Goal: Transaction & Acquisition: Book appointment/travel/reservation

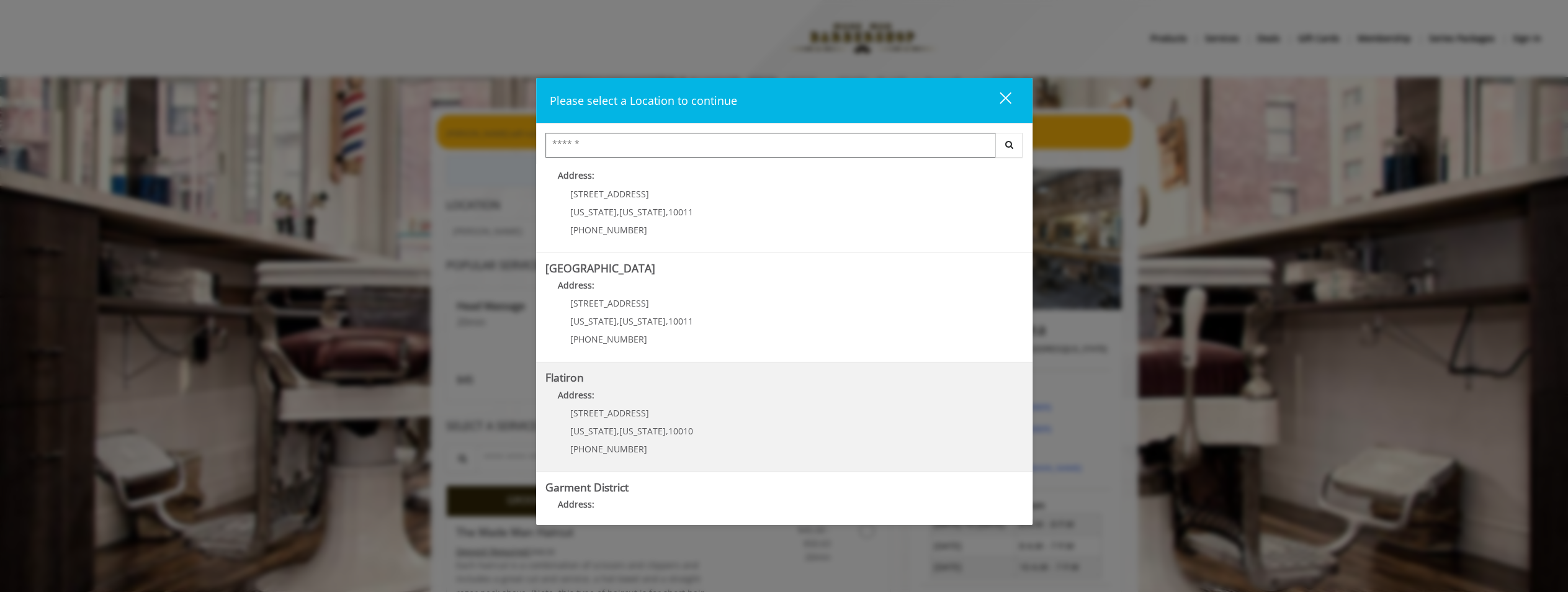
scroll to position [68, 0]
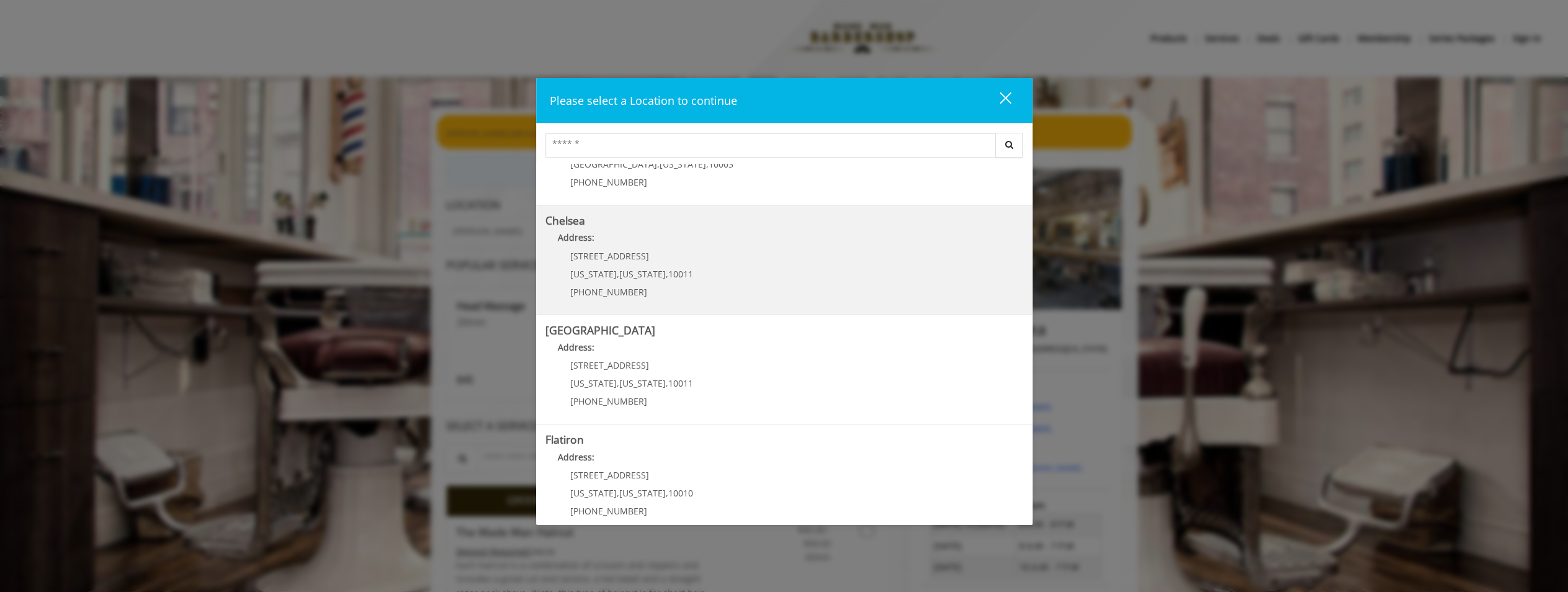
click at [762, 272] on link "Chelsea Address: [STREET_ADDRESS][US_STATE][US_STATE] (917) 639-3902" at bounding box center [784, 259] width 477 height 91
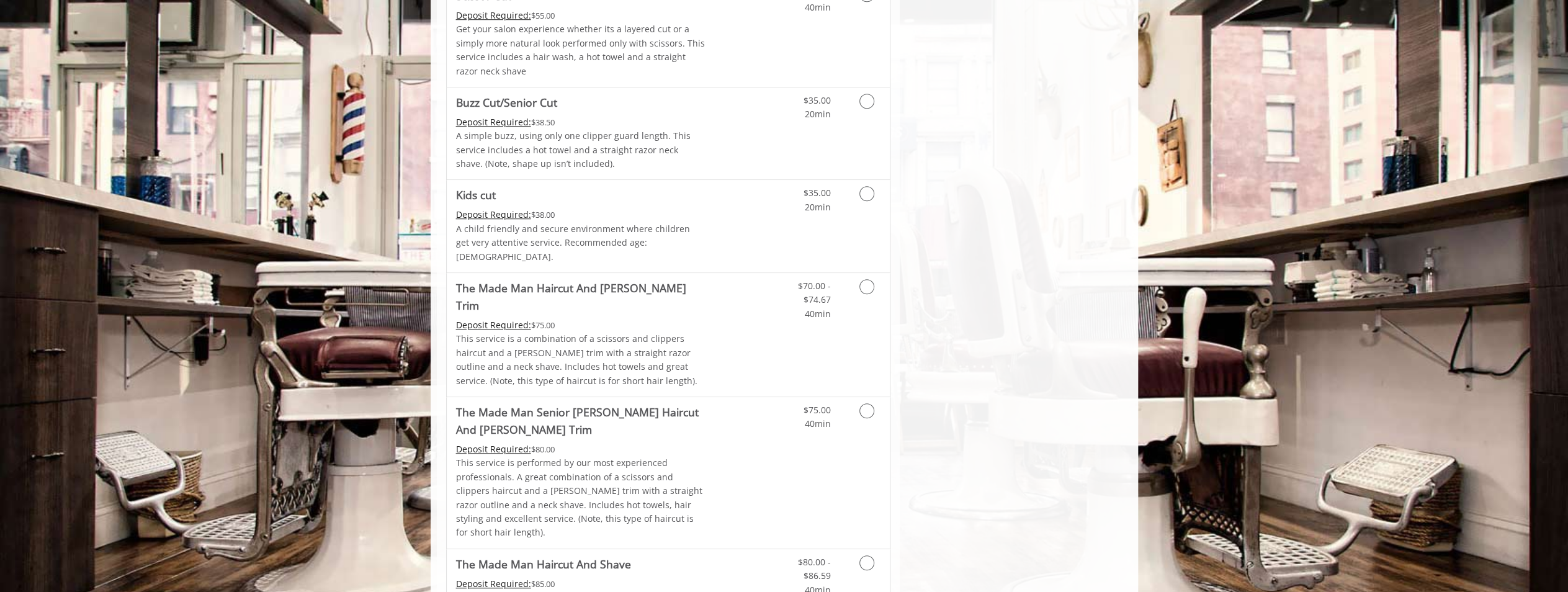
scroll to position [868, 0]
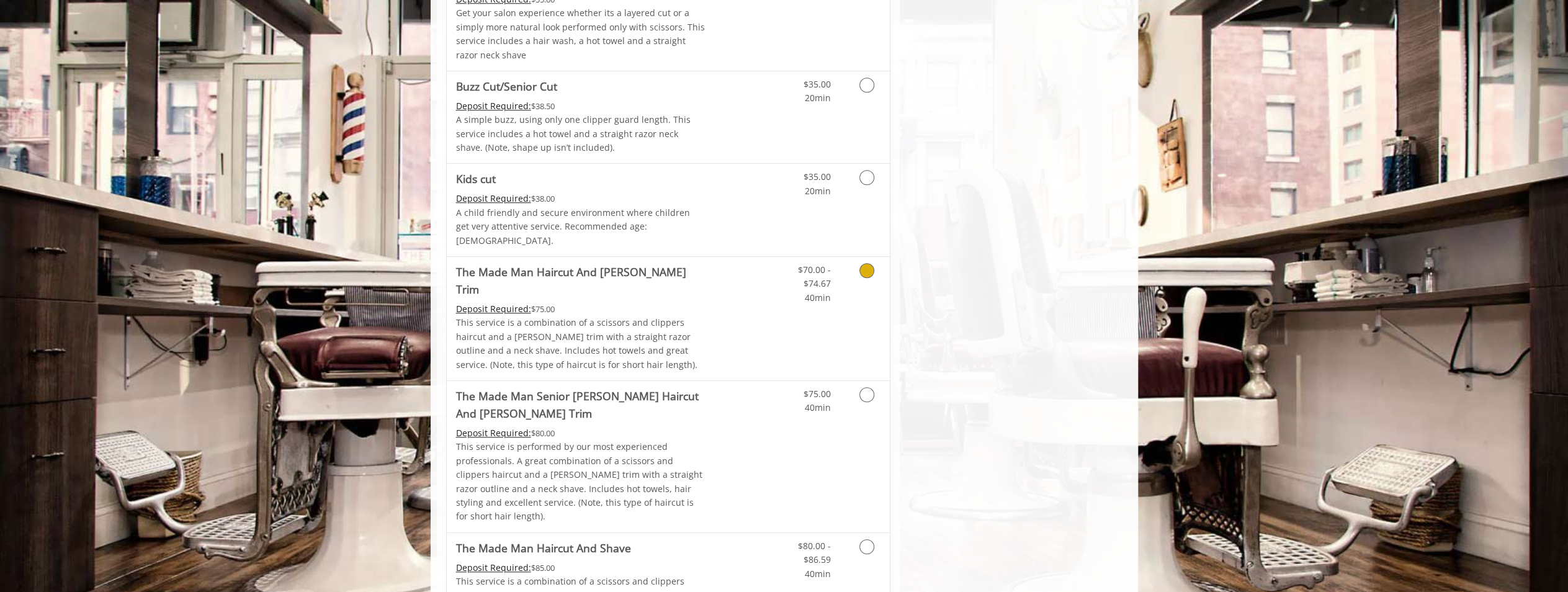
click at [866, 263] on icon "Grooming services" at bounding box center [867, 271] width 15 height 15
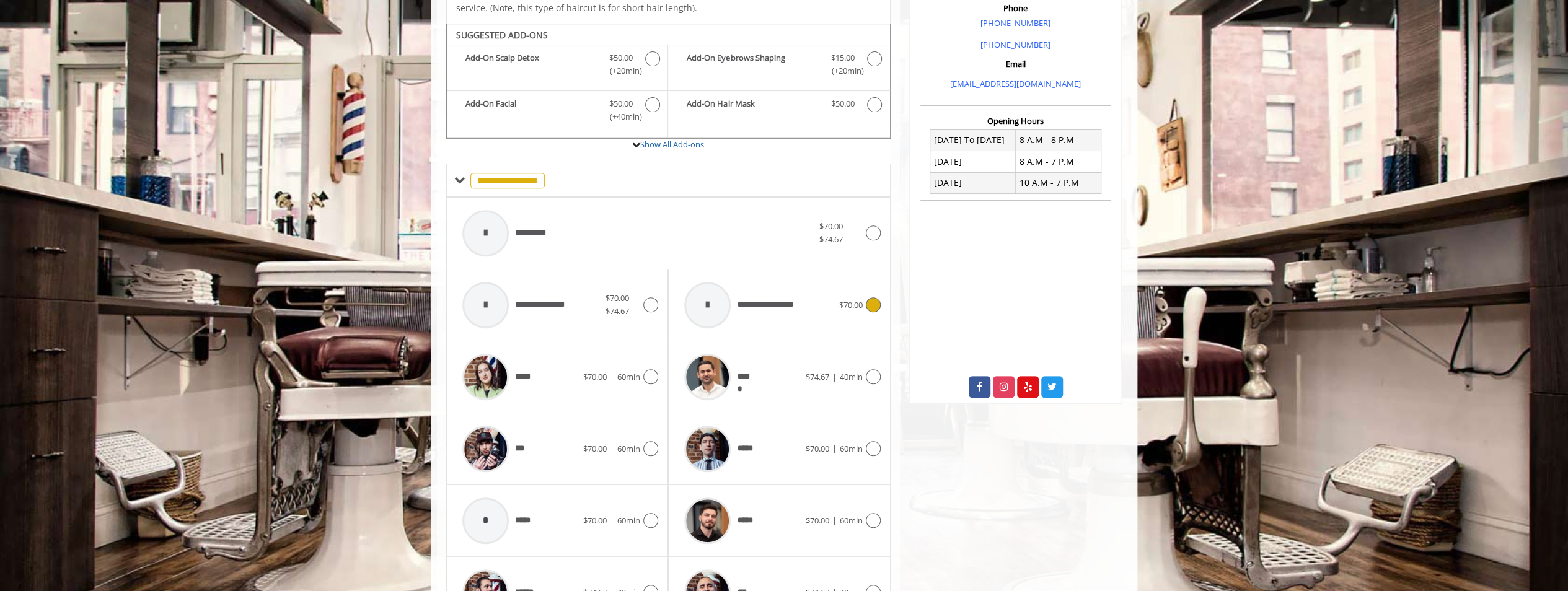
scroll to position [389, 0]
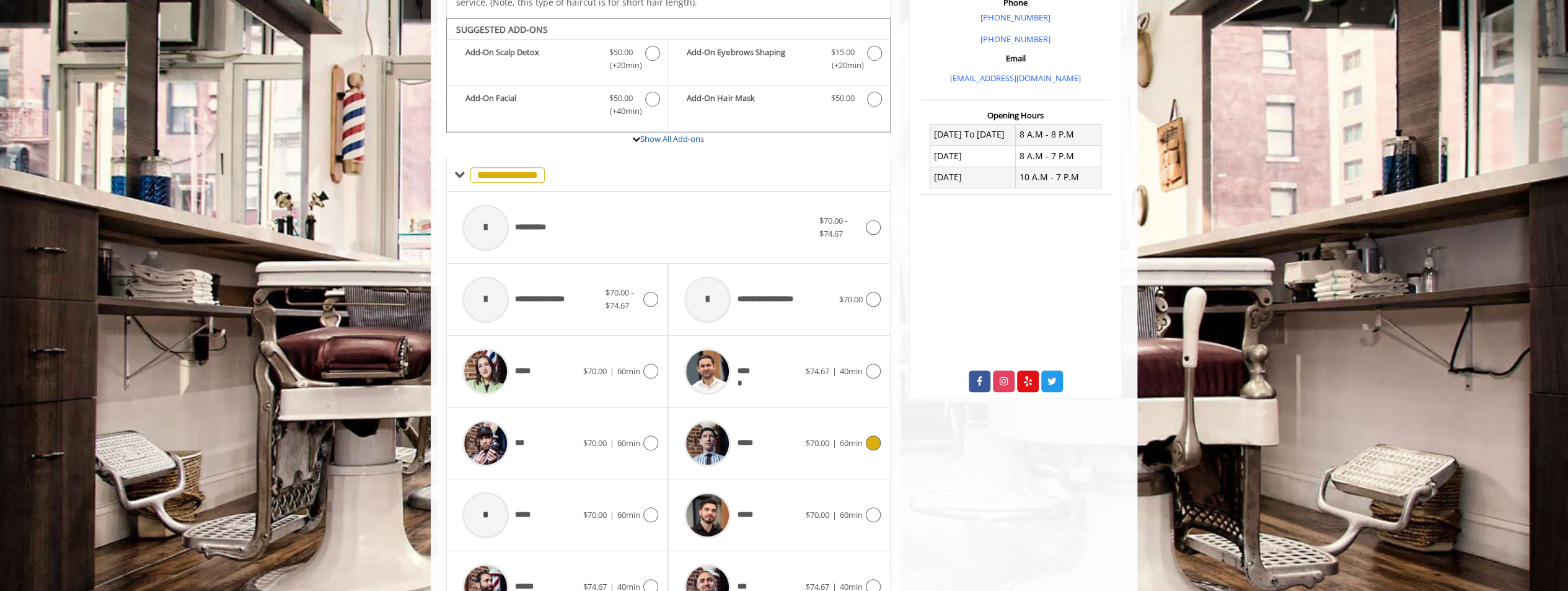
click at [867, 435] on icon at bounding box center [873, 443] width 15 height 15
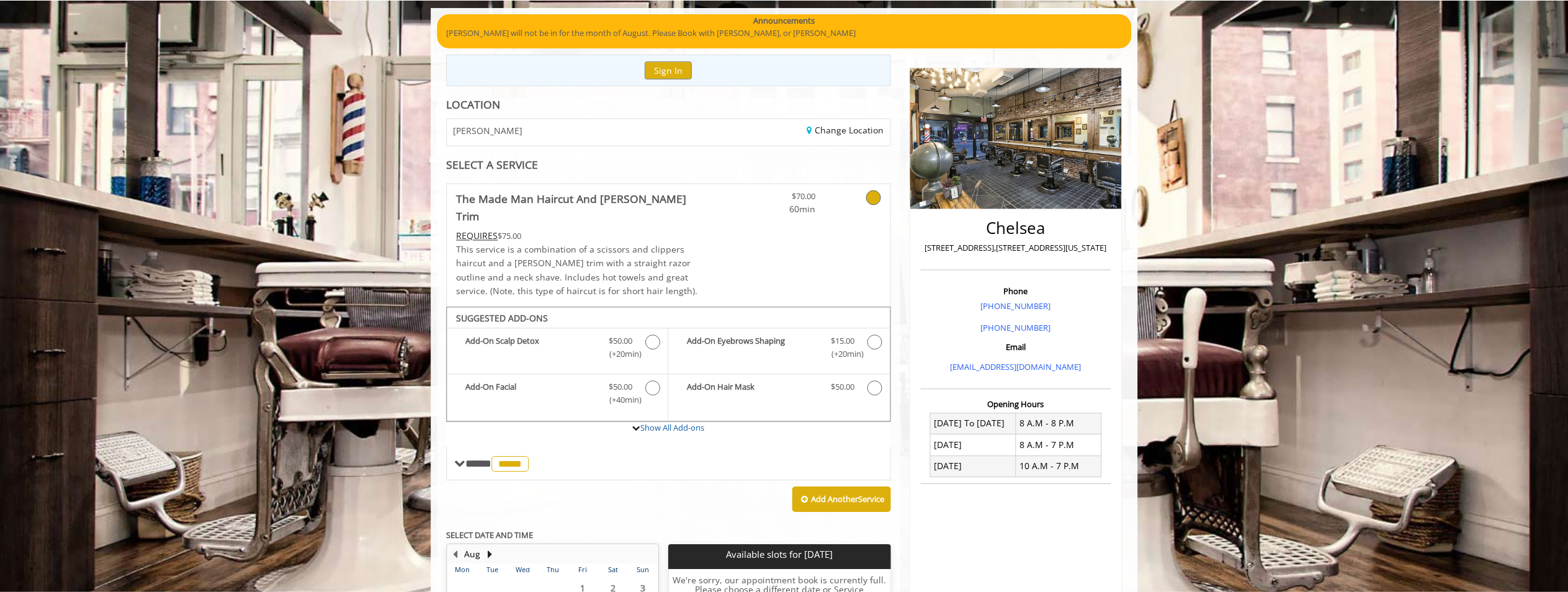
scroll to position [0, 0]
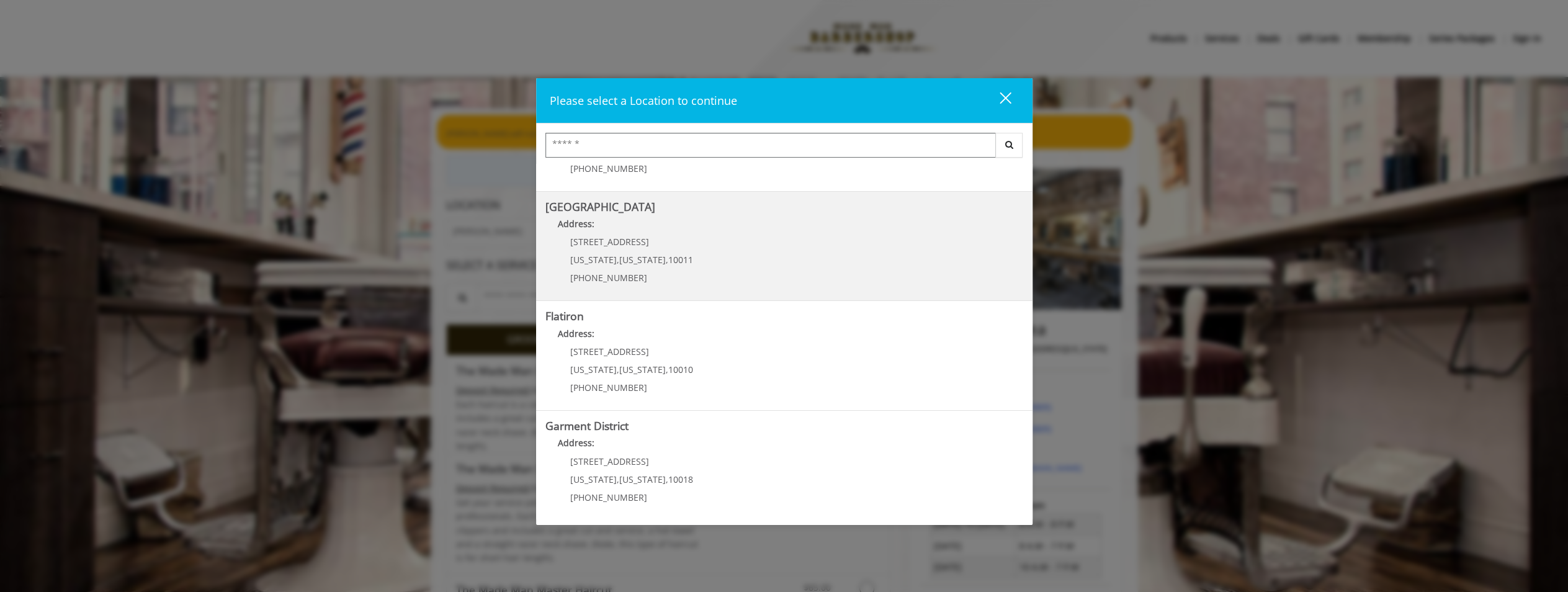
scroll to position [191, 0]
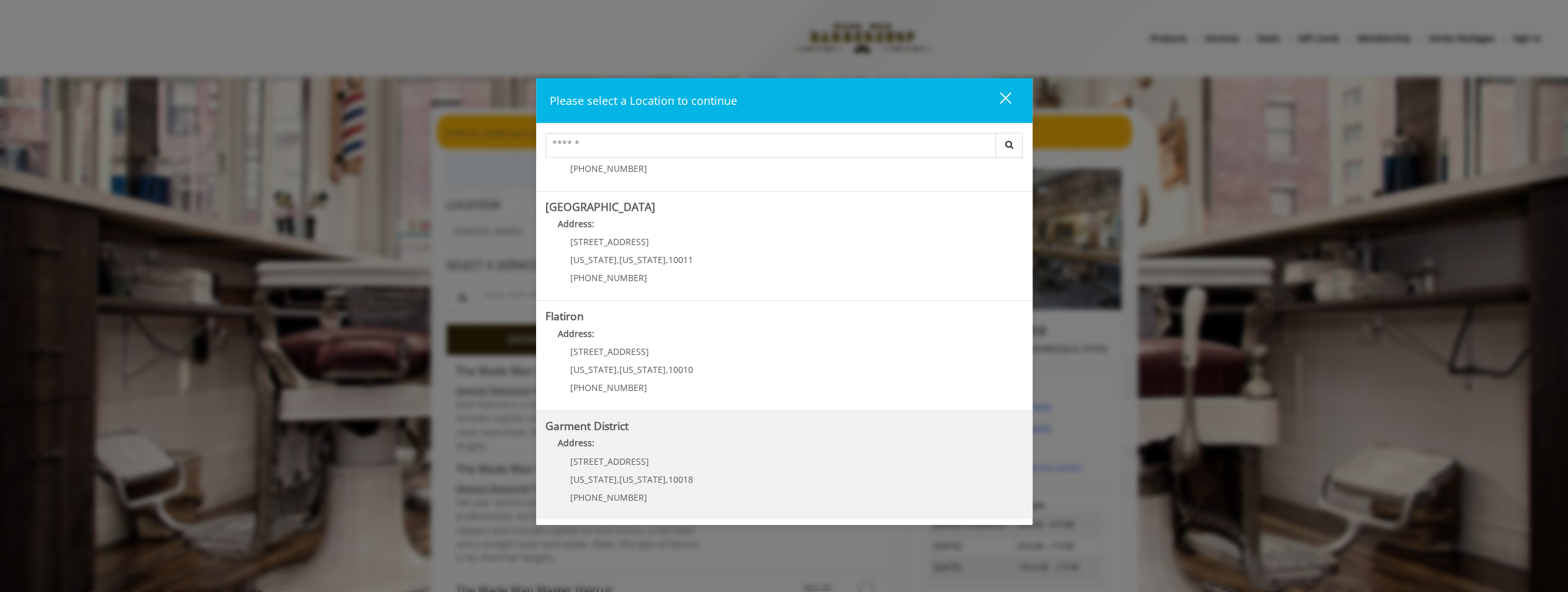
click at [695, 452] on District "Address:" at bounding box center [784, 446] width 477 height 20
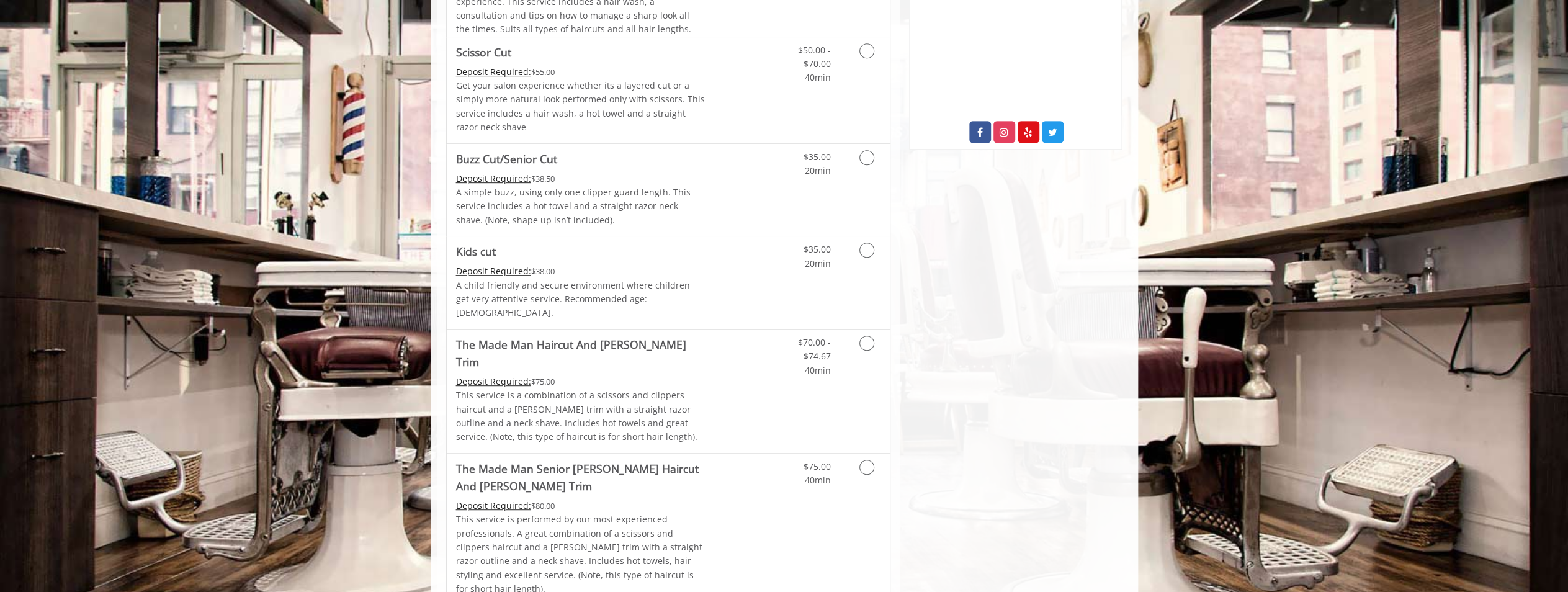
scroll to position [683, 0]
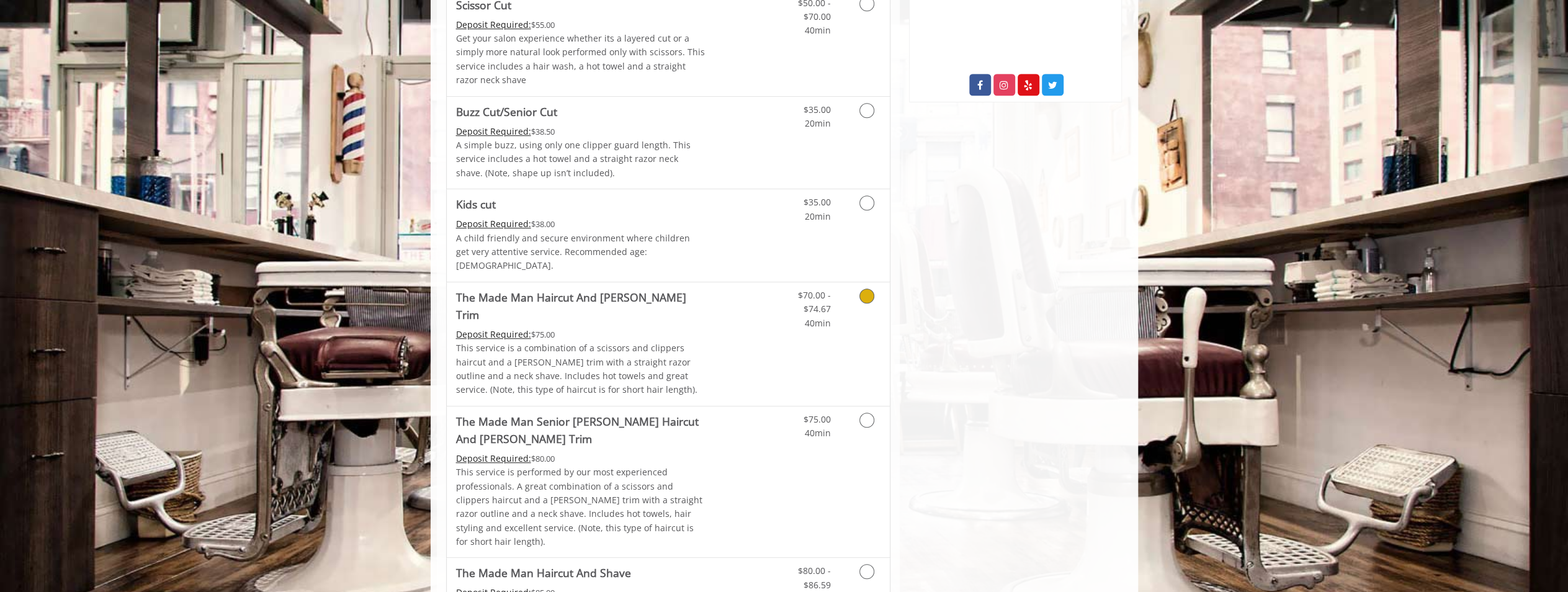
click at [872, 289] on icon "Grooming services" at bounding box center [867, 296] width 15 height 15
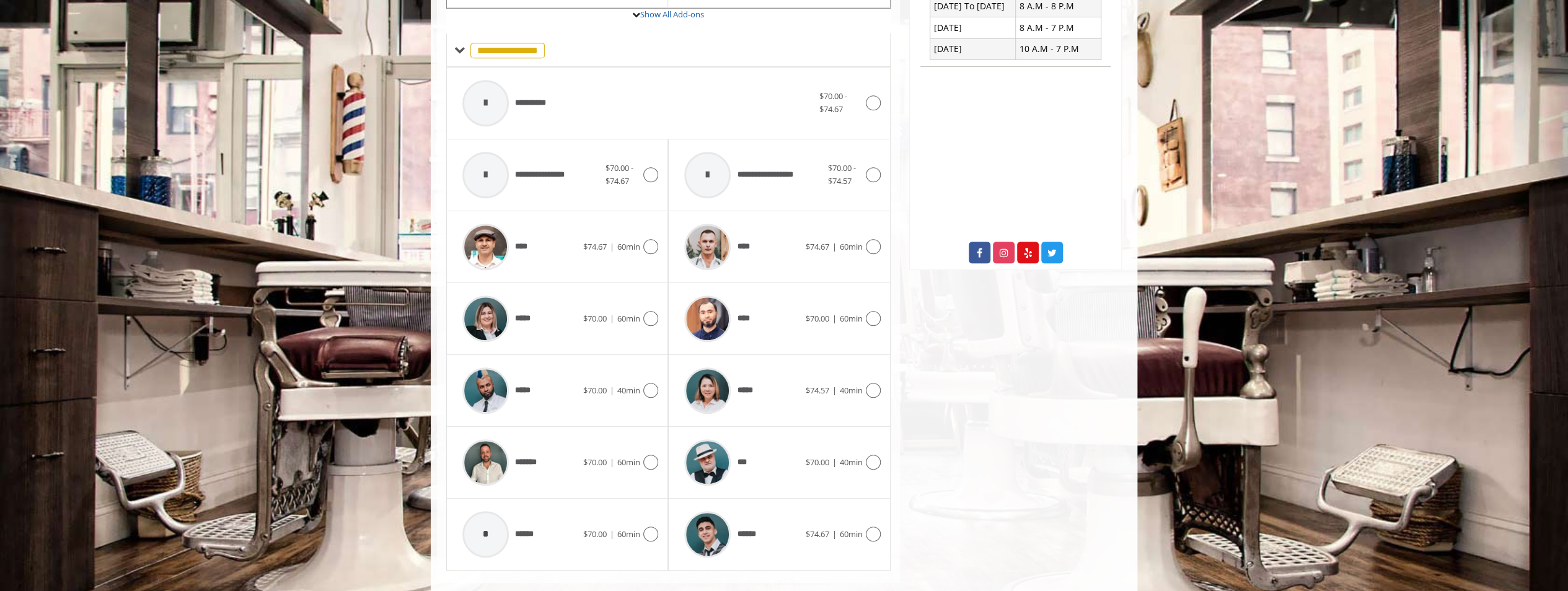
scroll to position [515, 0]
click at [713, 226] on img at bounding box center [707, 245] width 47 height 47
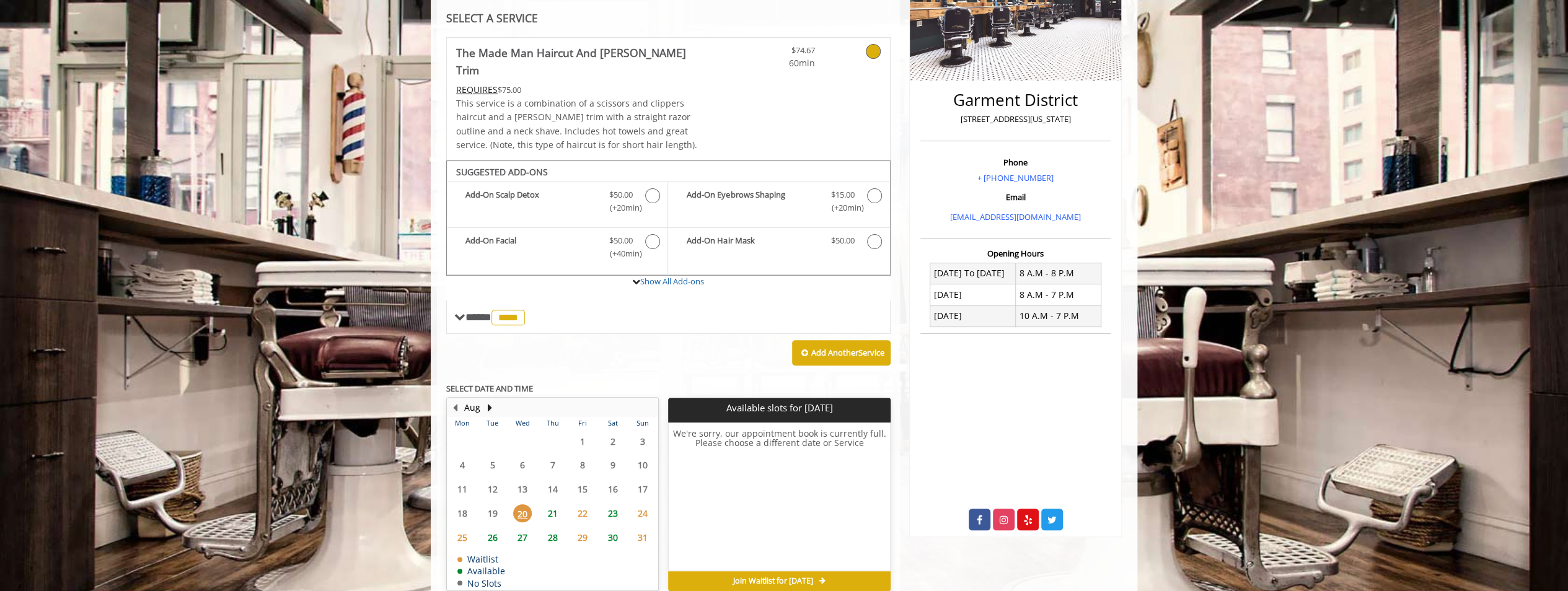
scroll to position [247, 0]
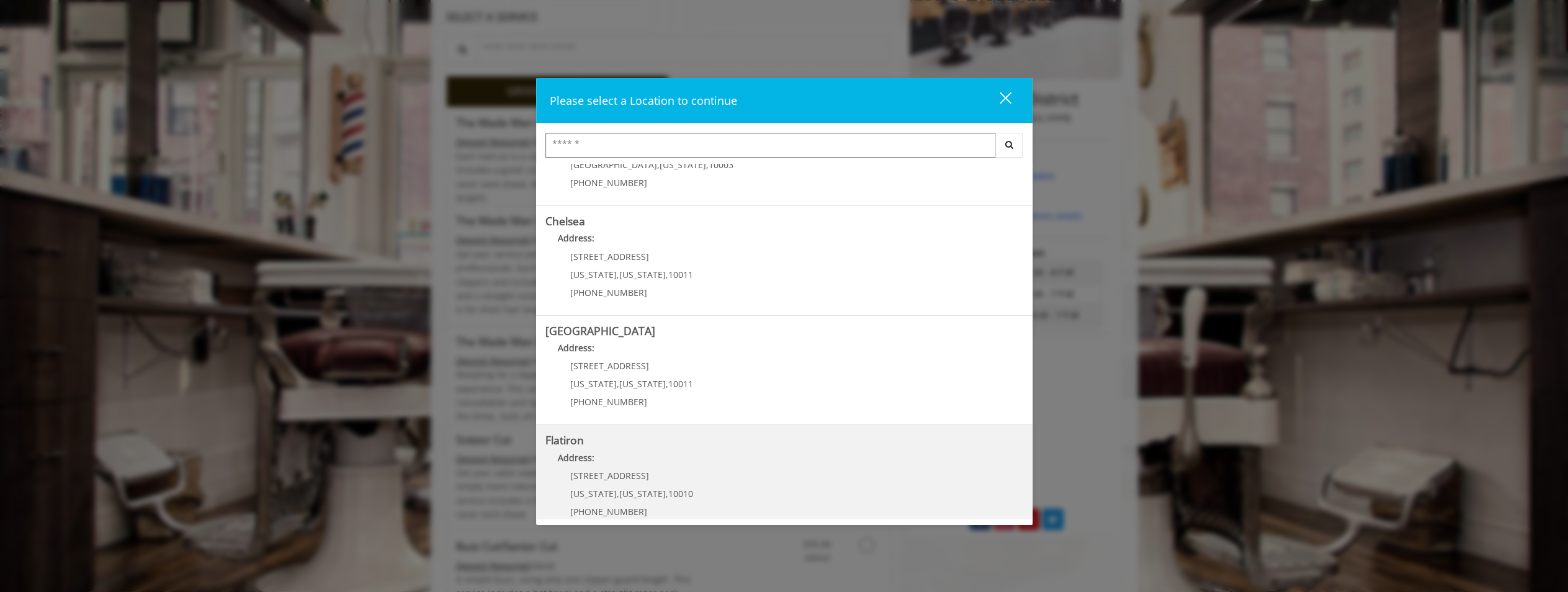
scroll to position [191, 0]
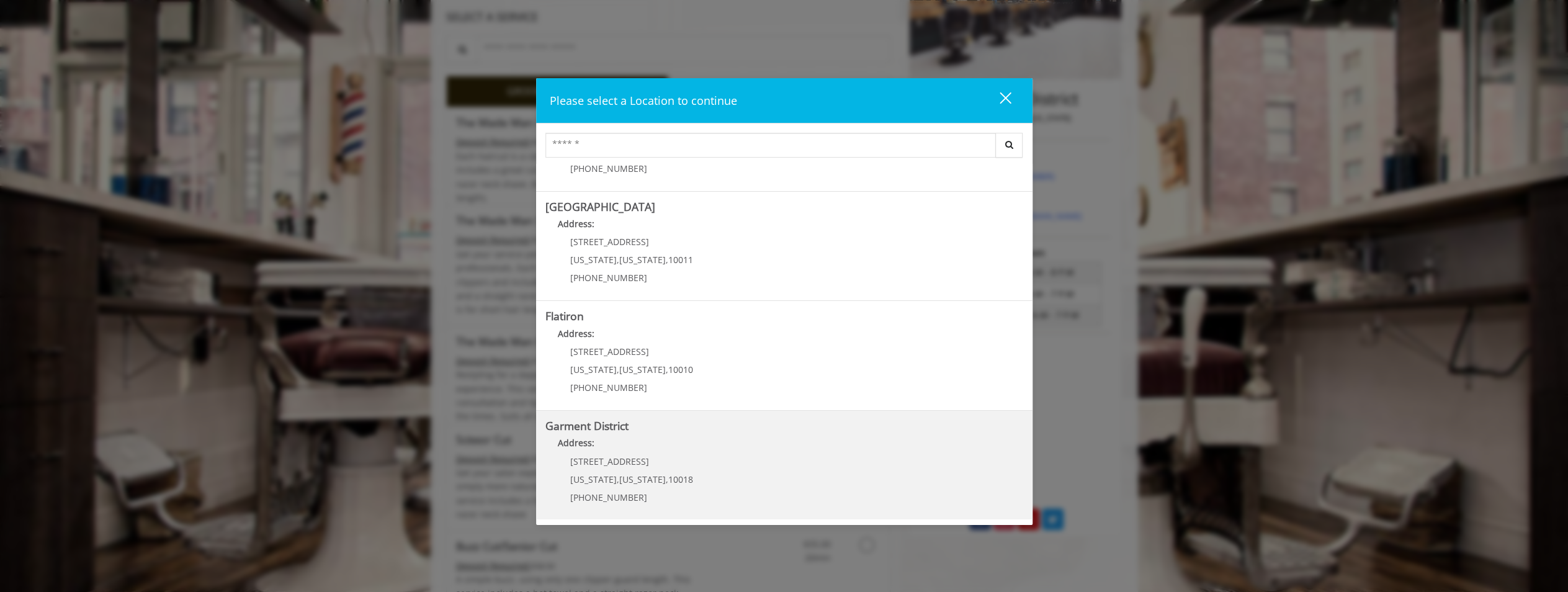
click at [710, 432] on District "Garment District Address: 1400 Broadway New York , New York , 10018 (212) 997-4…" at bounding box center [784, 465] width 477 height 91
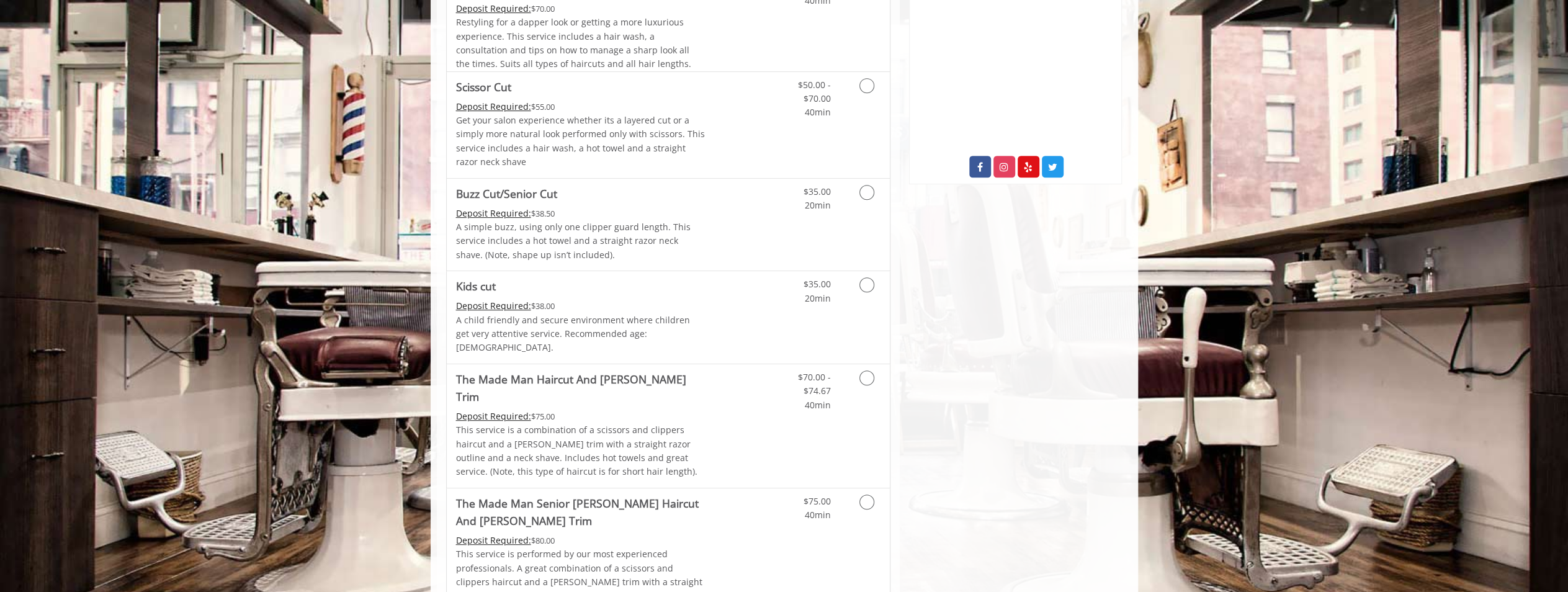
scroll to position [621, 0]
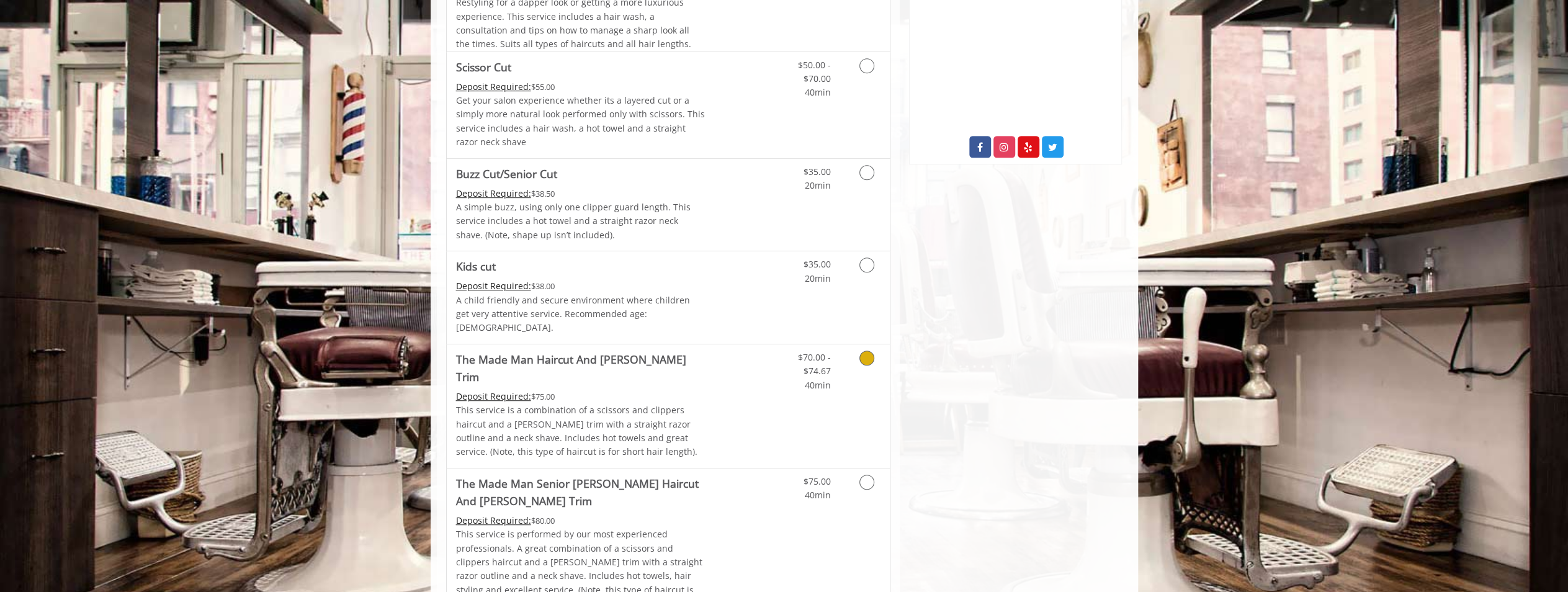
click at [868, 350] on icon "Grooming services" at bounding box center [867, 358] width 15 height 15
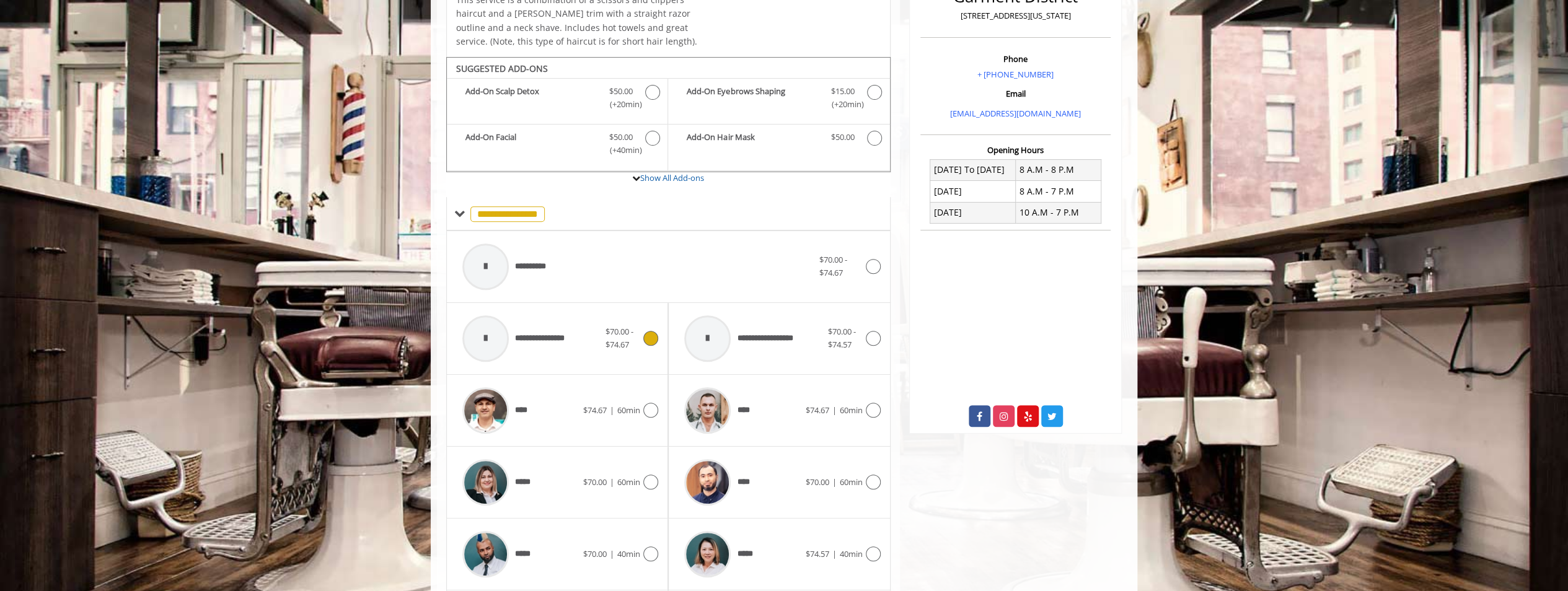
scroll to position [389, 0]
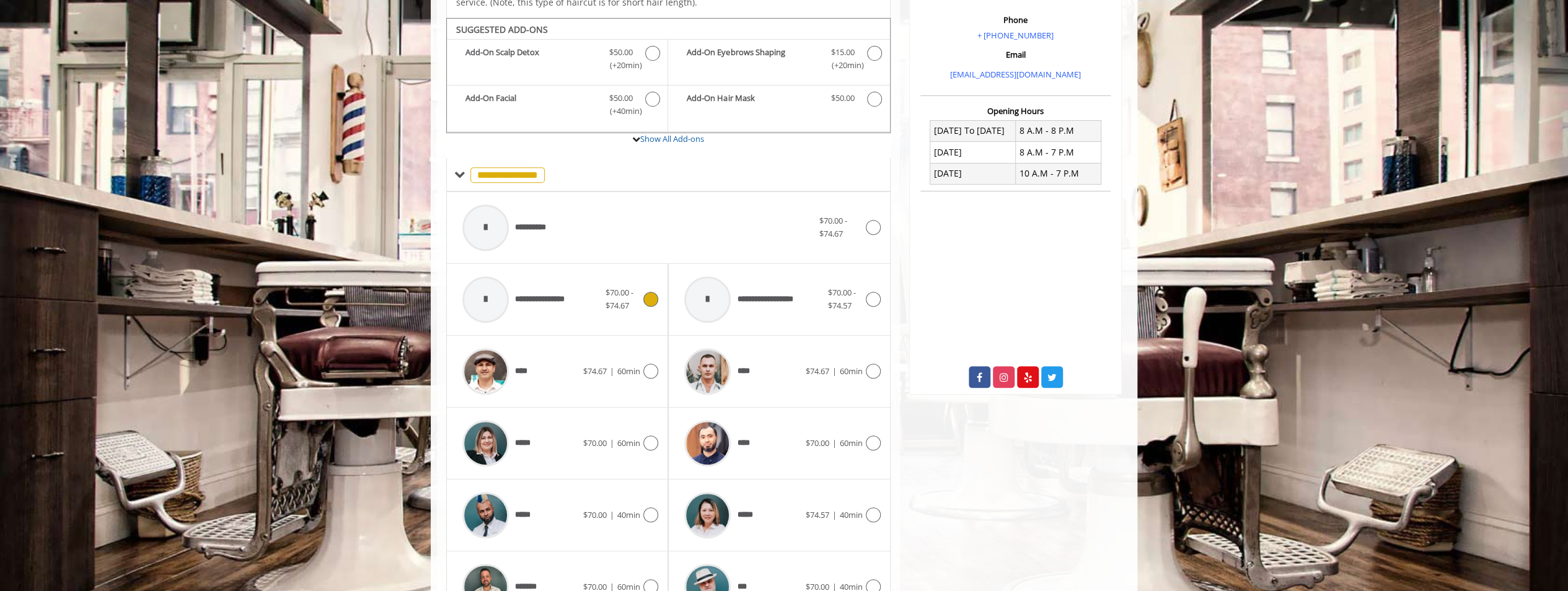
click at [506, 288] on div at bounding box center [485, 299] width 47 height 47
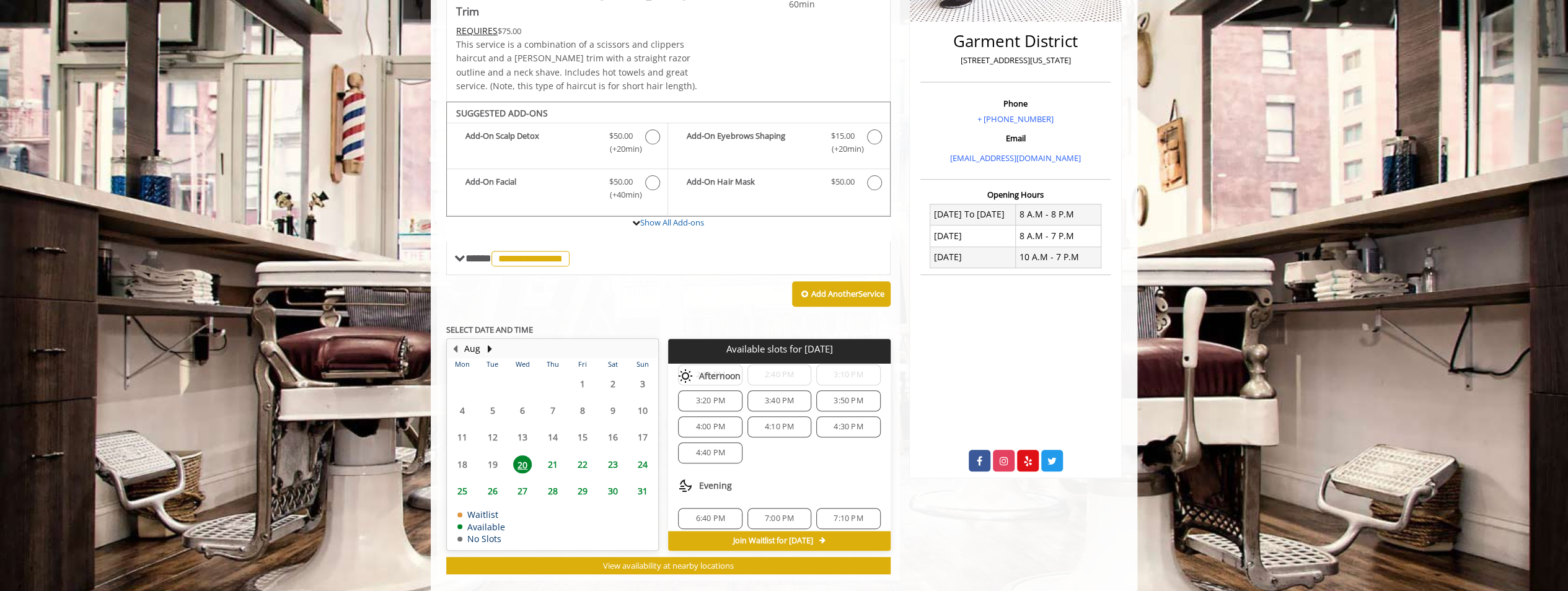
scroll to position [157, 0]
click at [717, 509] on span "6:40 PM" at bounding box center [710, 514] width 29 height 10
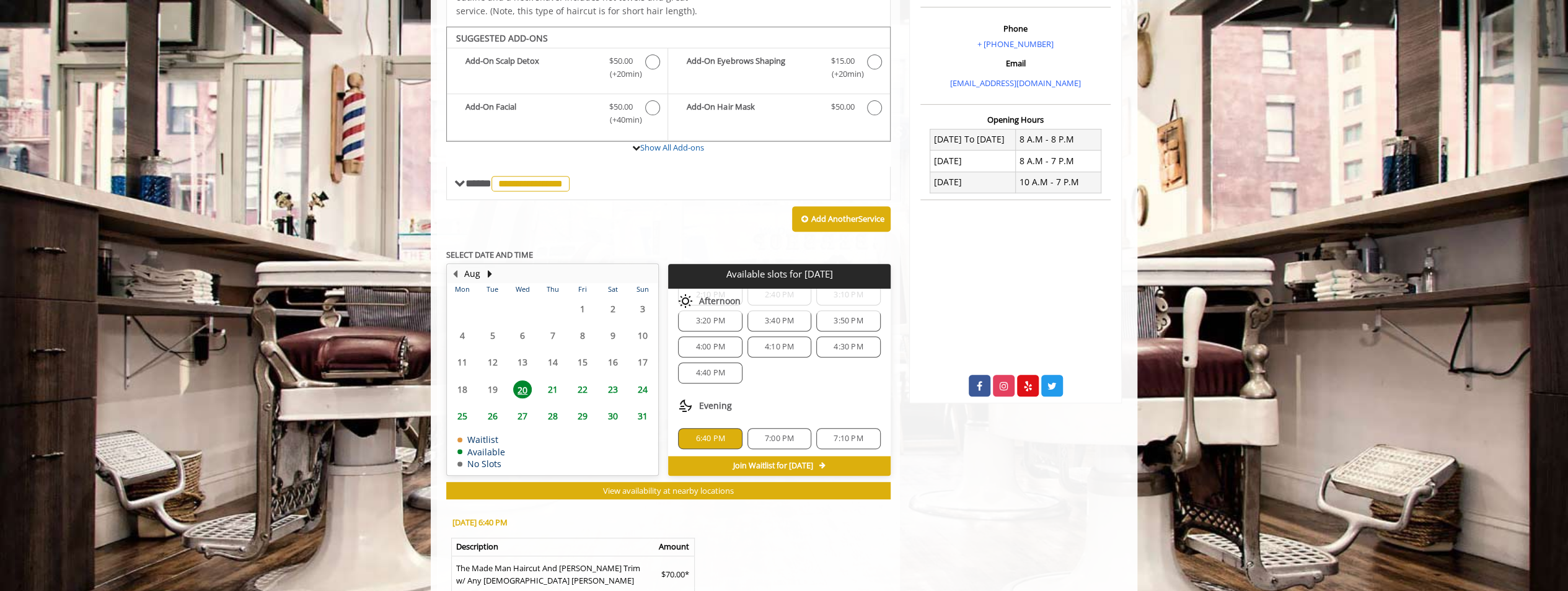
scroll to position [528, 0]
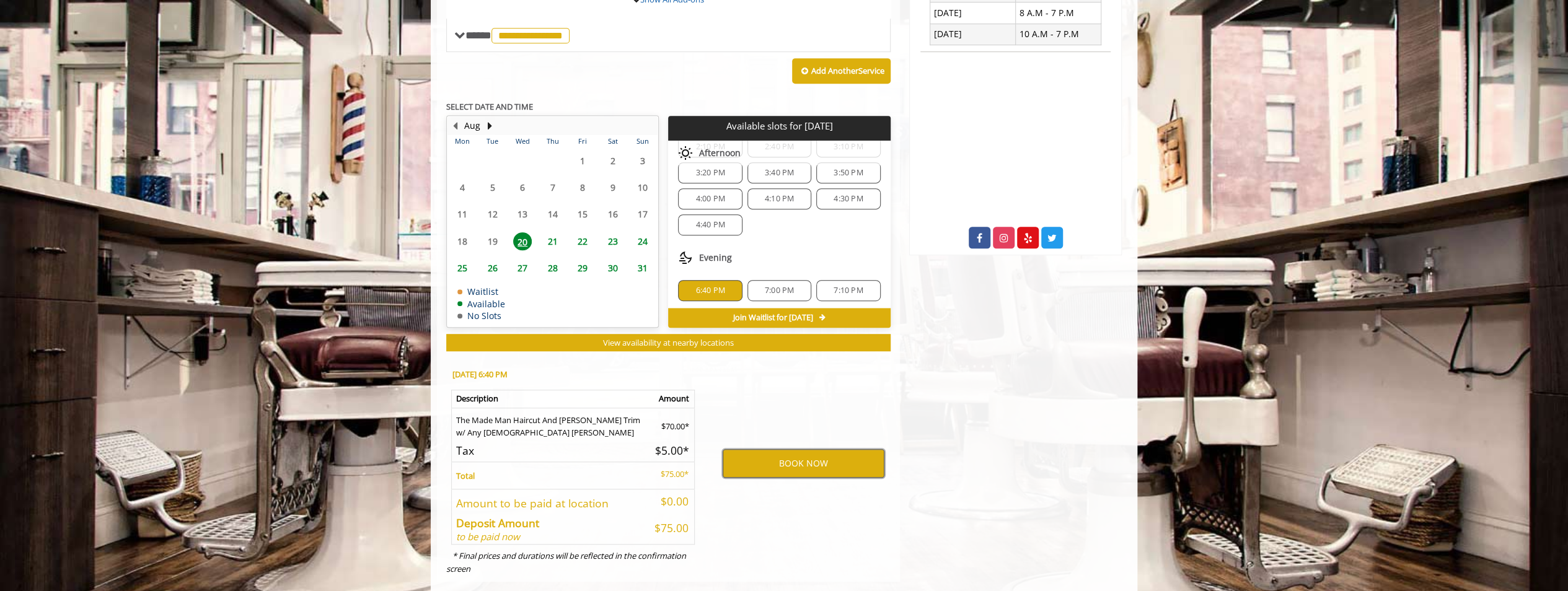
click at [818, 449] on button "BOOK NOW" at bounding box center [803, 463] width 161 height 29
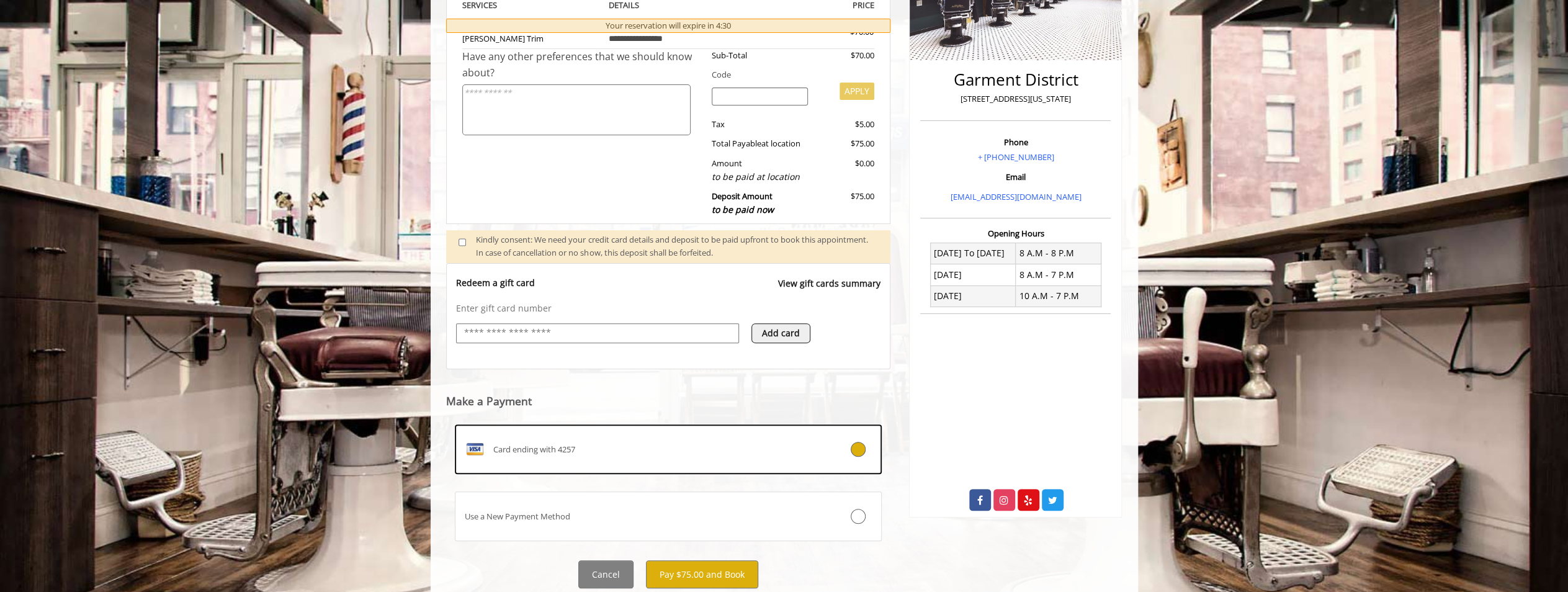
scroll to position [305, 0]
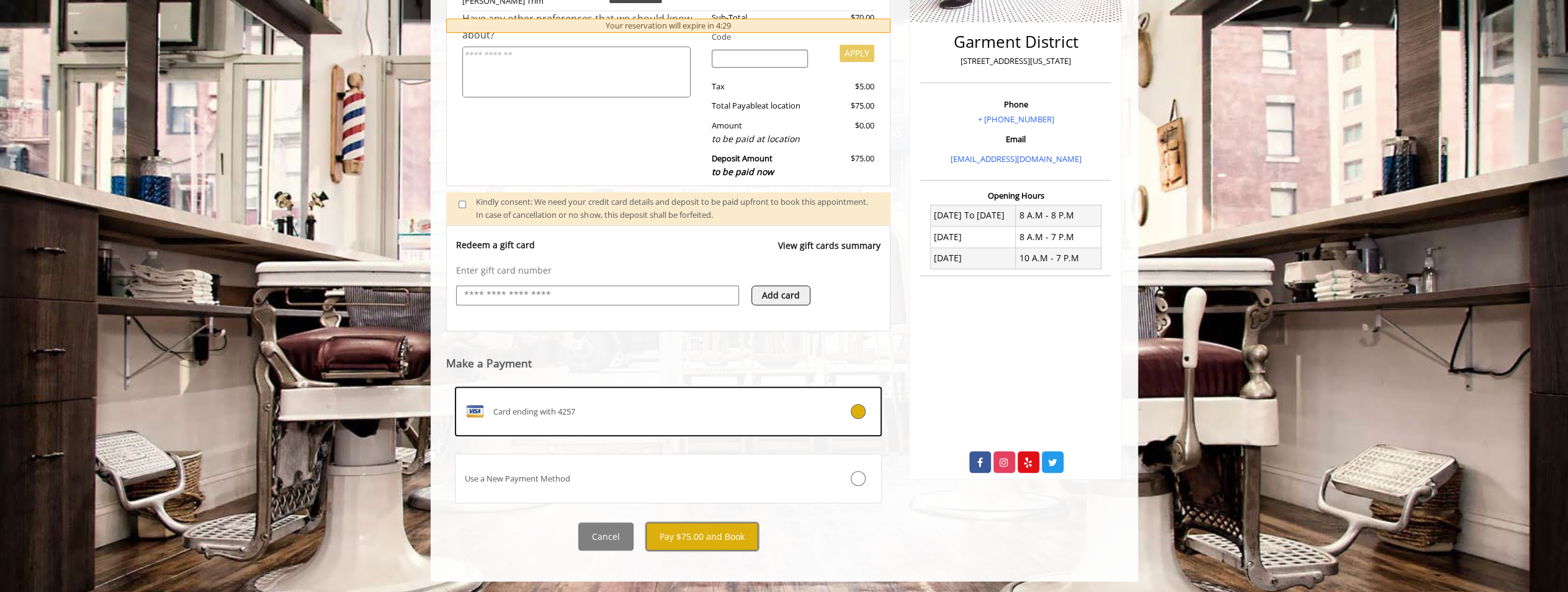
click at [721, 528] on button "Pay $75.00 and Book" at bounding box center [701, 536] width 112 height 28
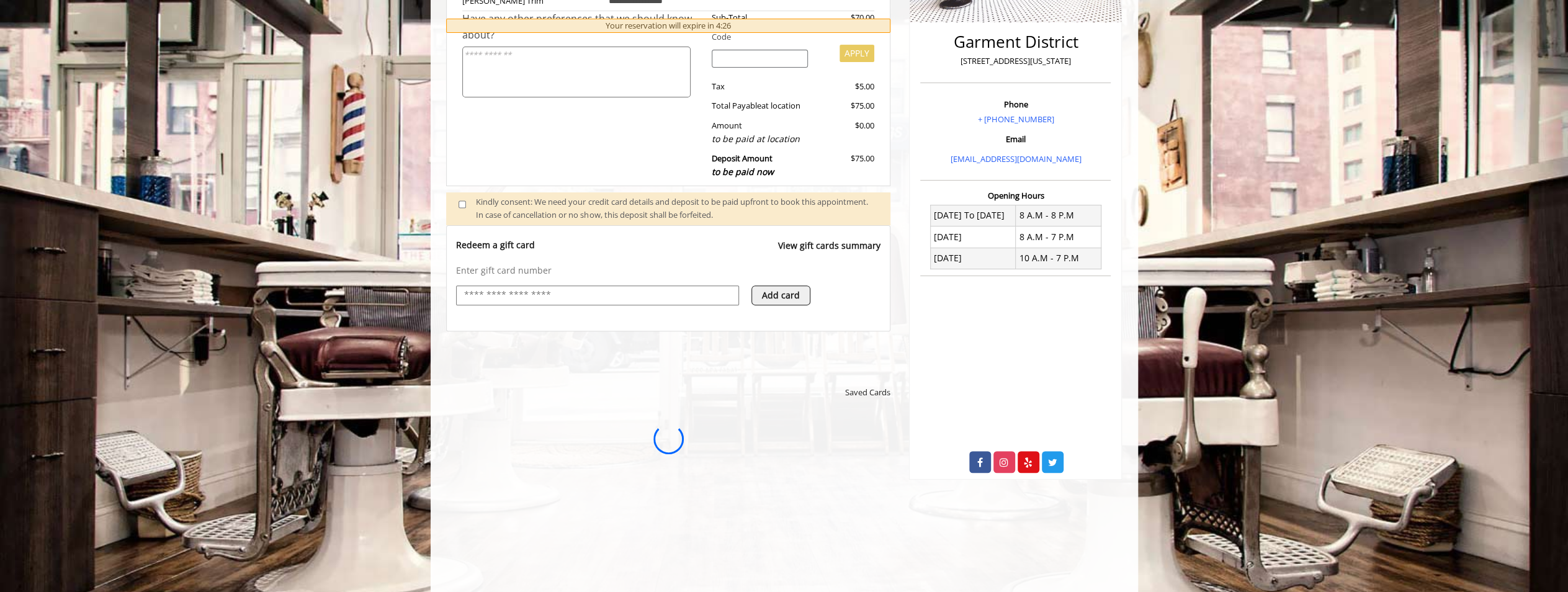
scroll to position [0, 0]
